Goal: Task Accomplishment & Management: Complete application form

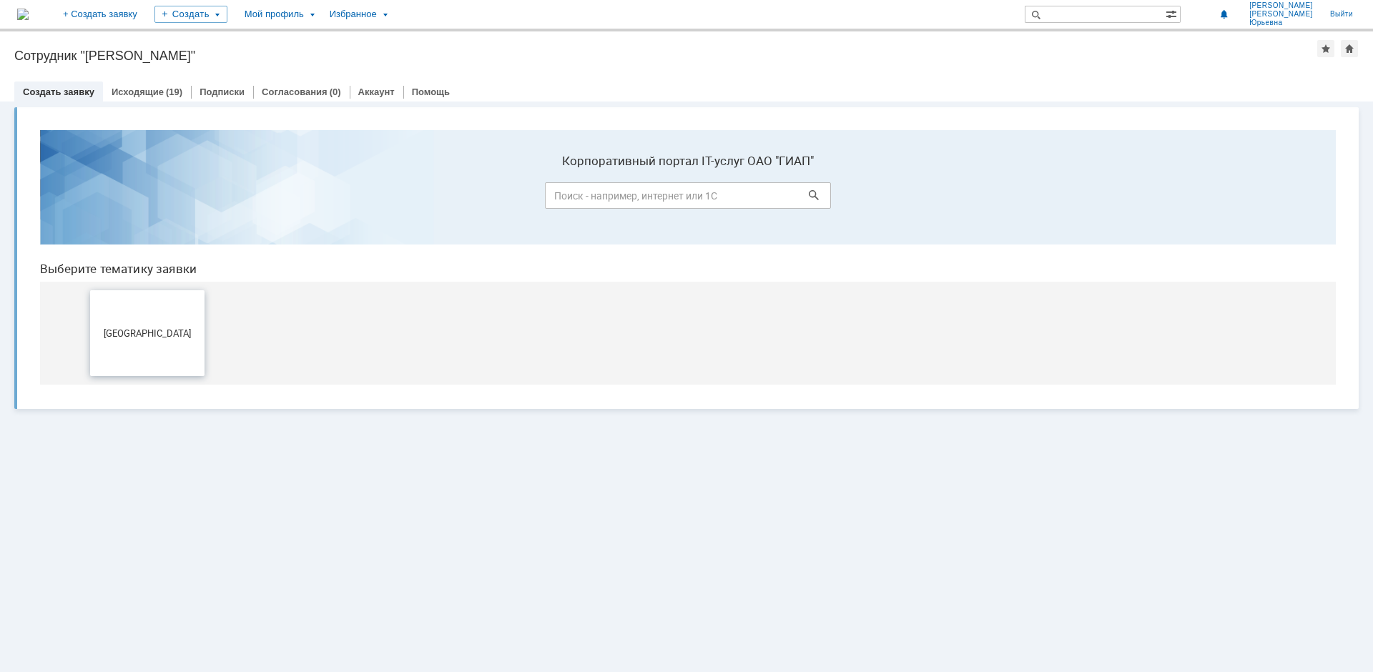
click at [169, 336] on span "[GEOGRAPHIC_DATA]" at bounding box center [147, 333] width 106 height 11
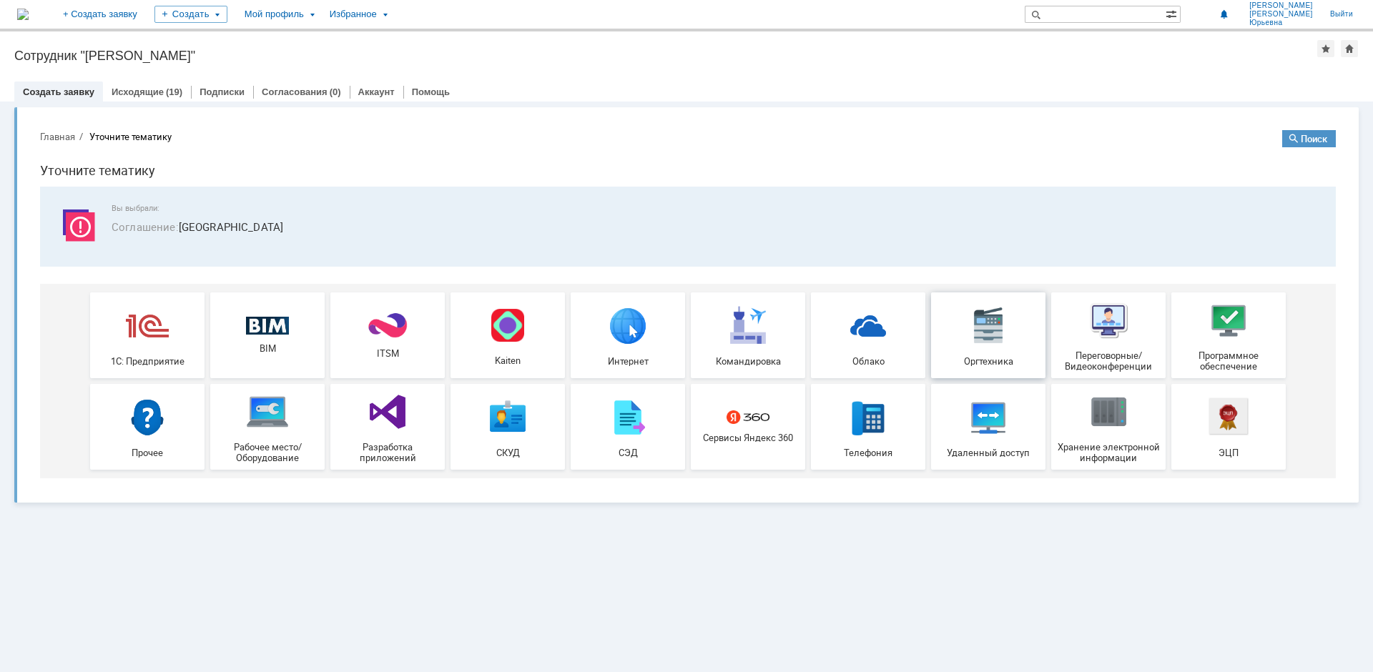
click at [990, 311] on img at bounding box center [988, 325] width 43 height 43
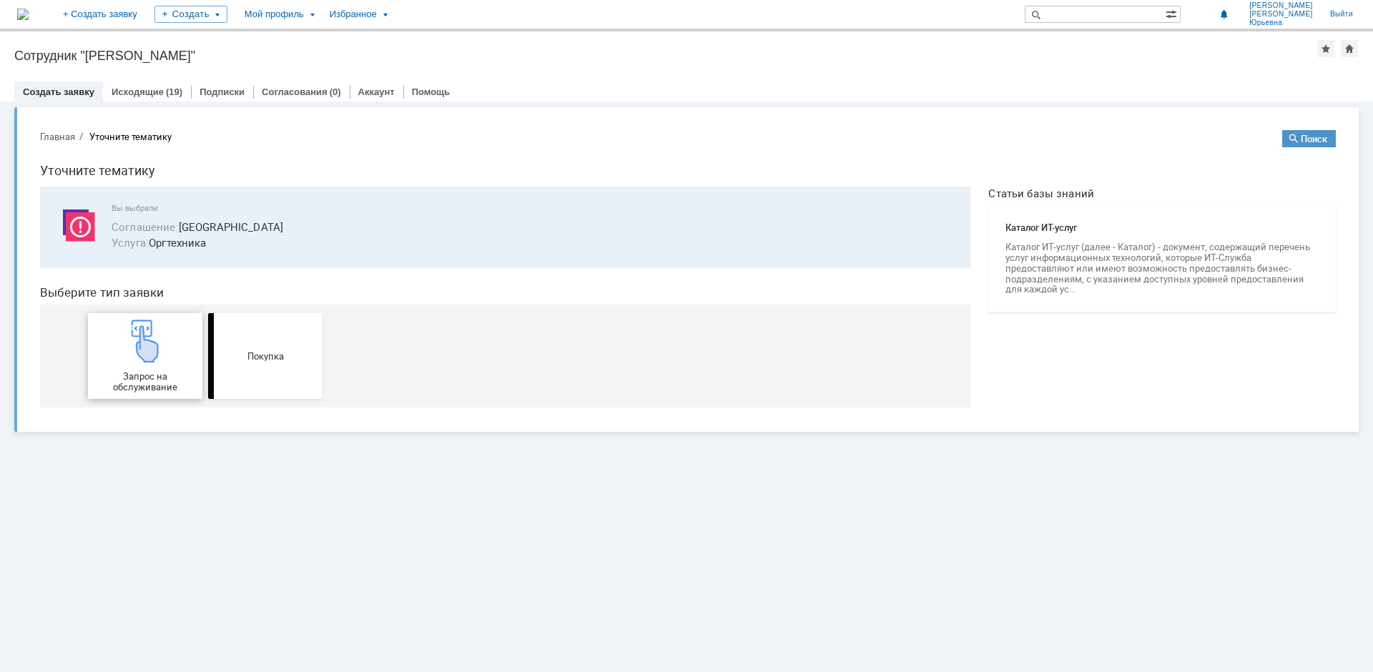
click at [151, 351] on img at bounding box center [145, 341] width 43 height 43
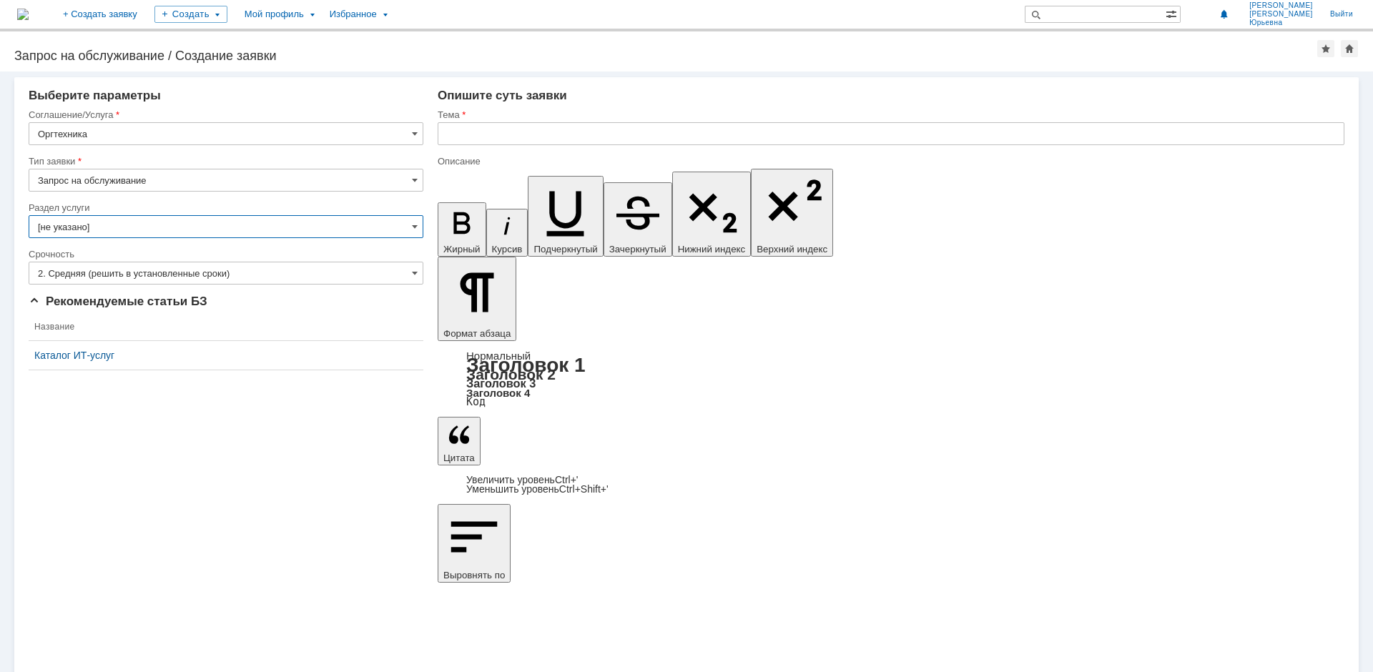
click at [419, 224] on input "[не указано]" at bounding box center [226, 226] width 395 height 23
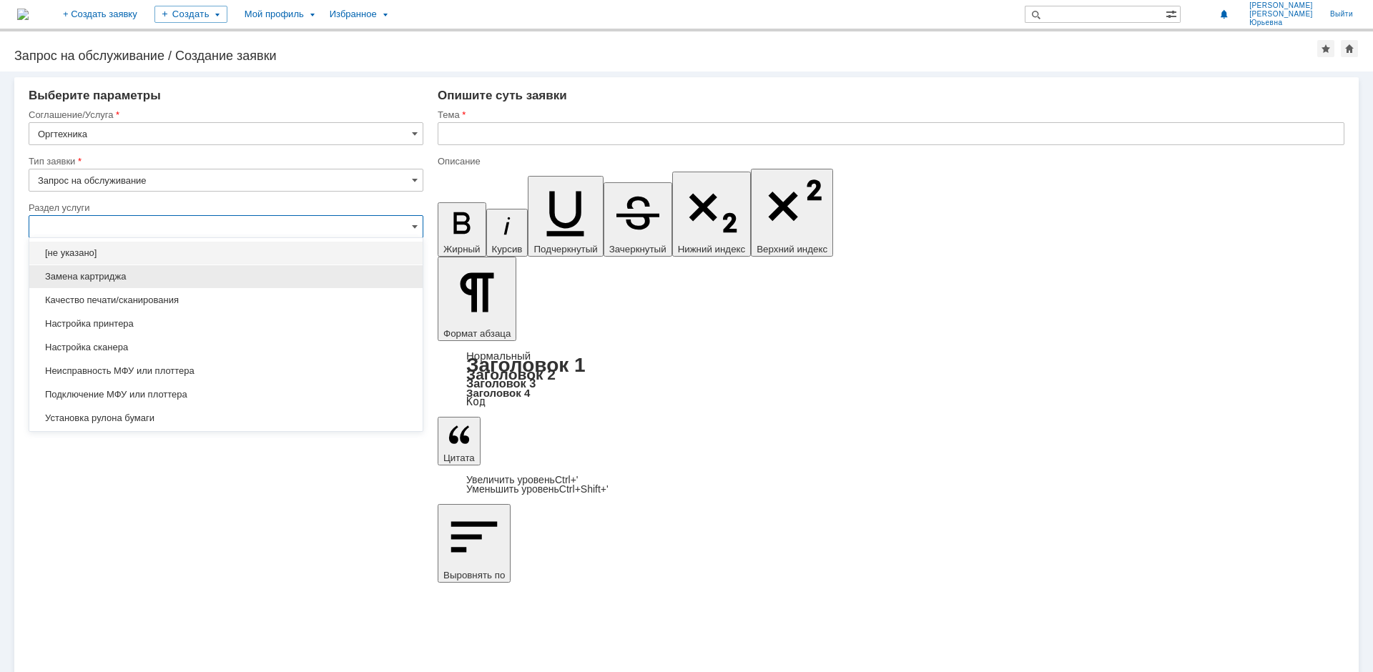
click at [105, 275] on span "Замена картриджа" at bounding box center [226, 276] width 376 height 11
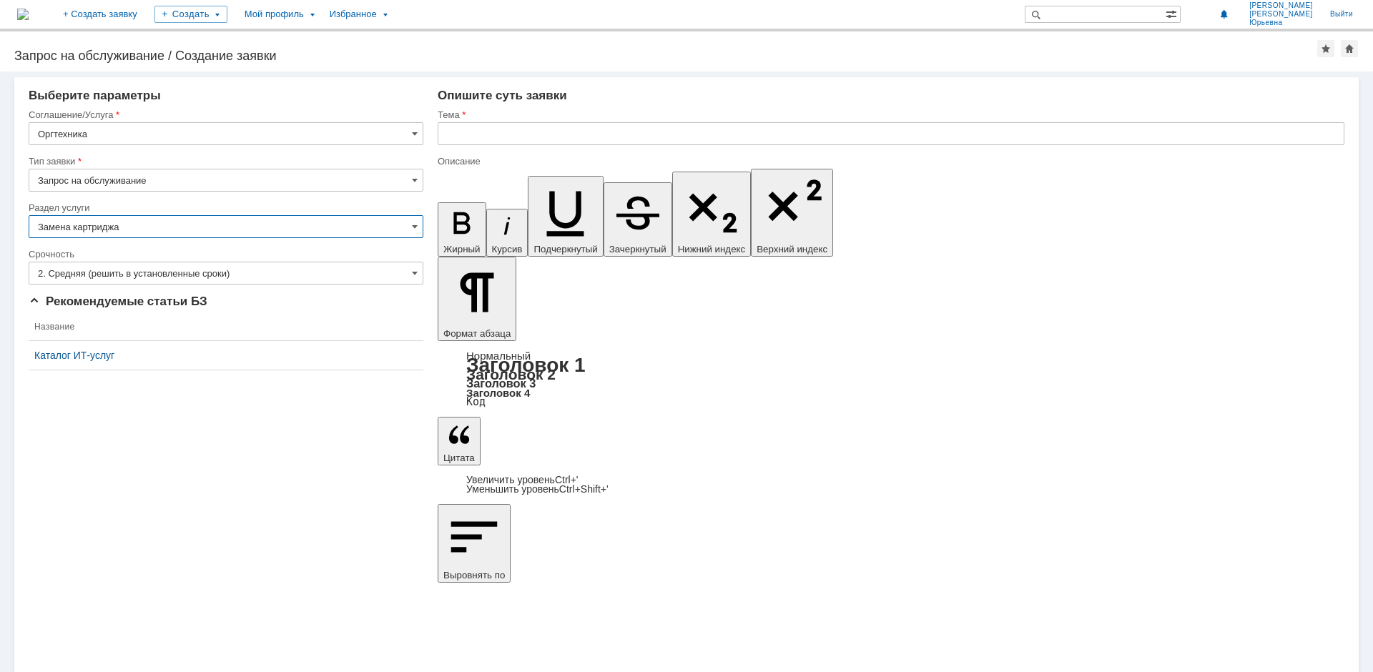
type input "Замена картриджа"
drag, startPoint x: 483, startPoint y: 136, endPoint x: 496, endPoint y: 95, distance: 42.5
click at [484, 136] on input "text" at bounding box center [891, 133] width 907 height 23
type input "P"
type input "Новый картридж"
